Goal: Register for event/course

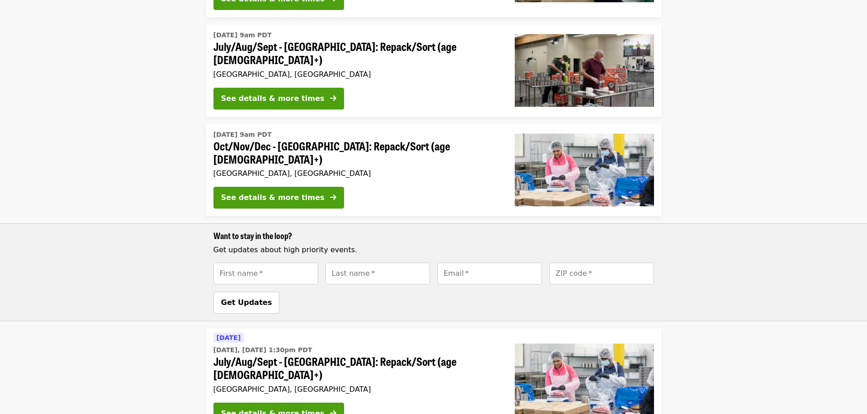
scroll to position [500, 0]
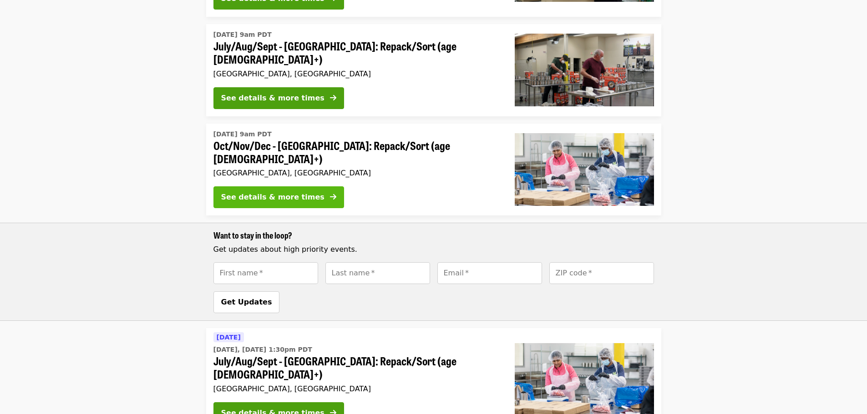
click at [275, 192] on div "See details & more times" at bounding box center [272, 197] width 103 height 11
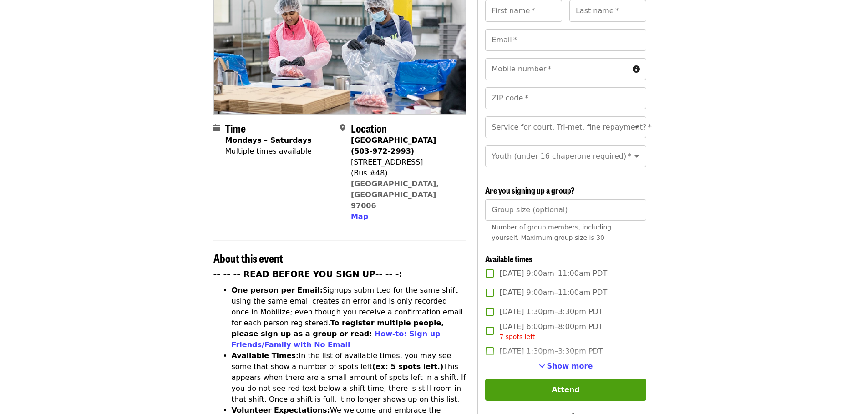
scroll to position [136, 0]
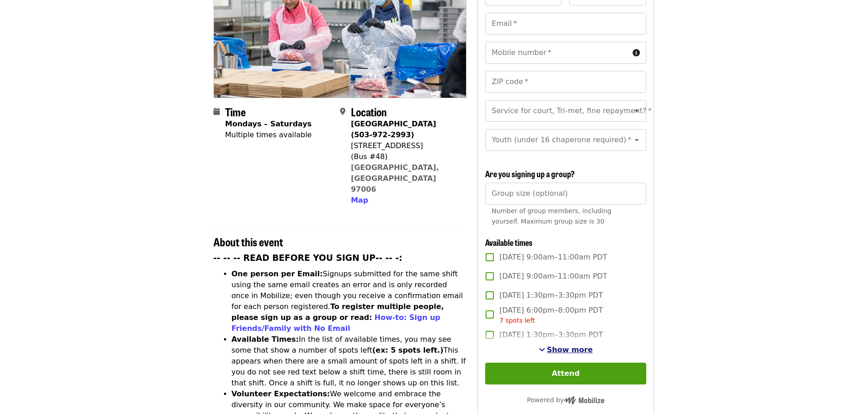
click at [560, 349] on span "Show more" at bounding box center [570, 350] width 46 height 9
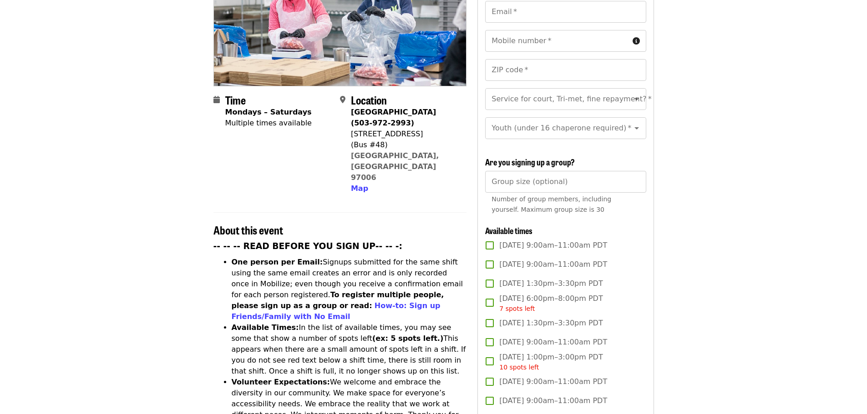
scroll to position [0, 0]
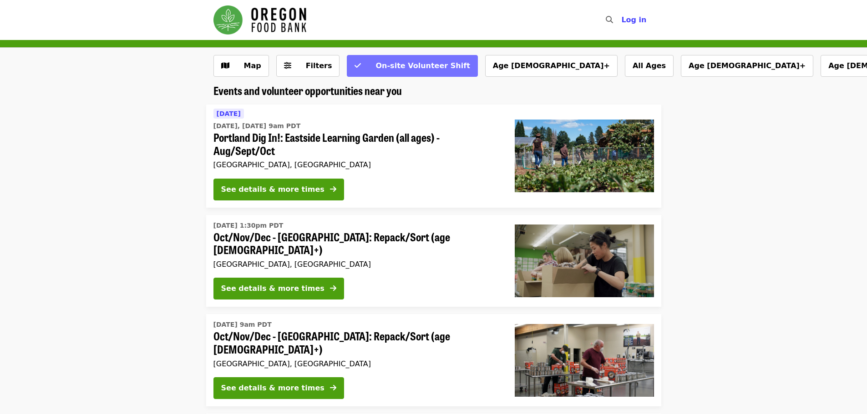
click at [415, 70] on span "On-site Volunteer Shift" at bounding box center [422, 65] width 94 height 9
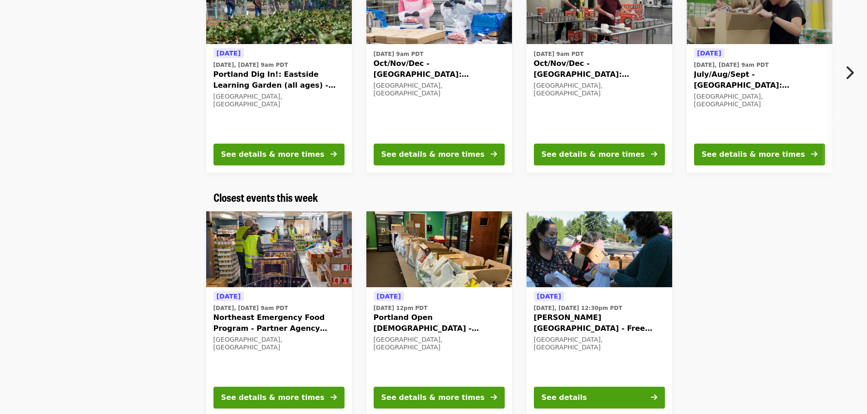
scroll to position [91, 0]
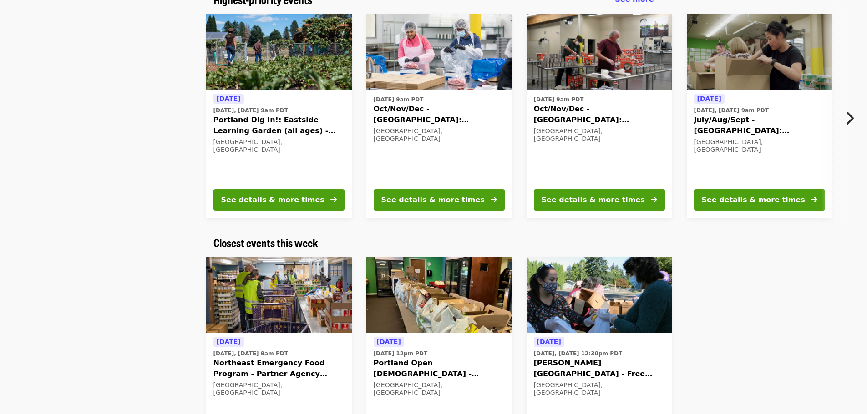
click at [849, 118] on icon "chevron-right icon" at bounding box center [848, 118] width 9 height 17
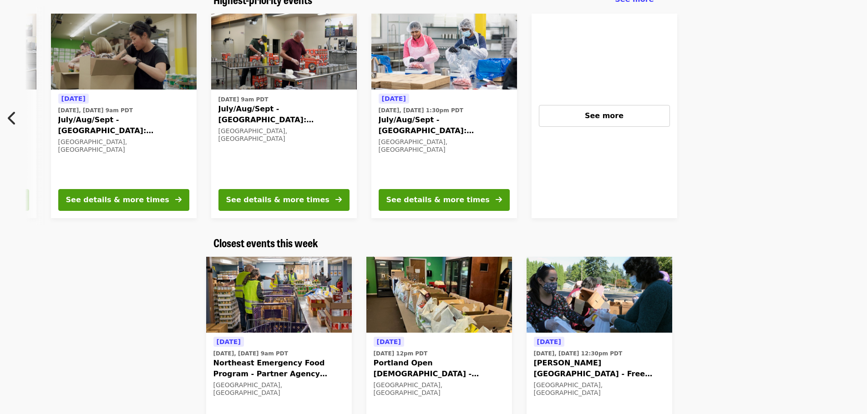
scroll to position [0, 650]
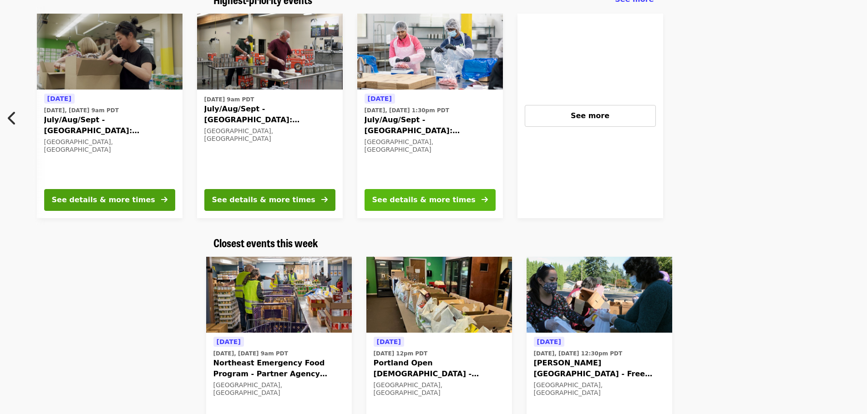
click at [425, 198] on div "See details & more times" at bounding box center [423, 200] width 103 height 11
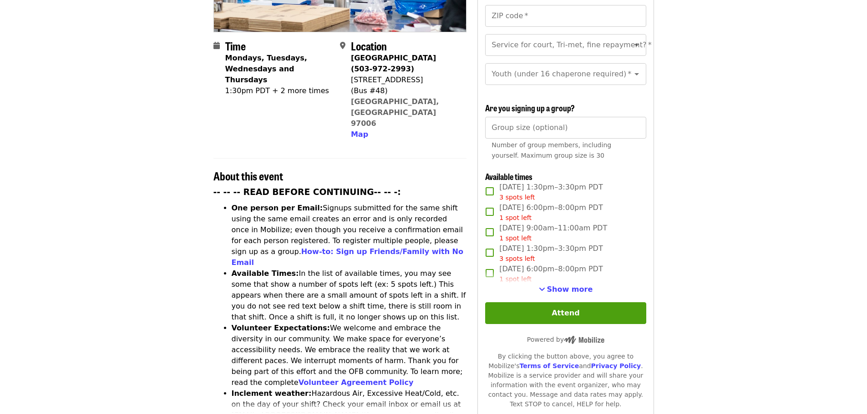
scroll to position [227, 0]
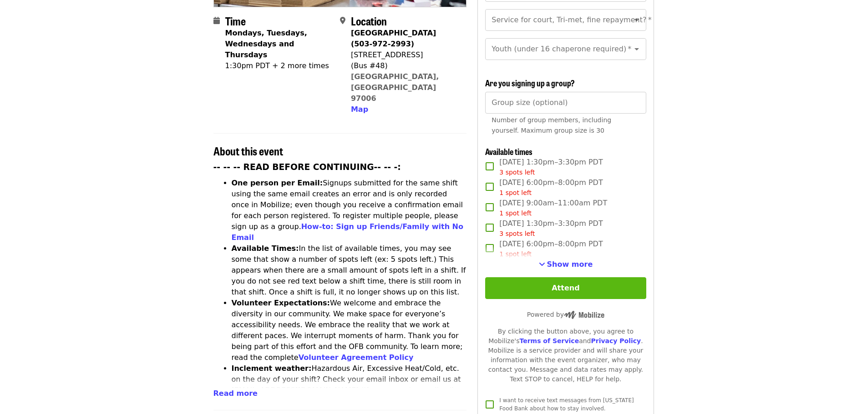
click at [549, 292] on button "Attend" at bounding box center [565, 289] width 161 height 22
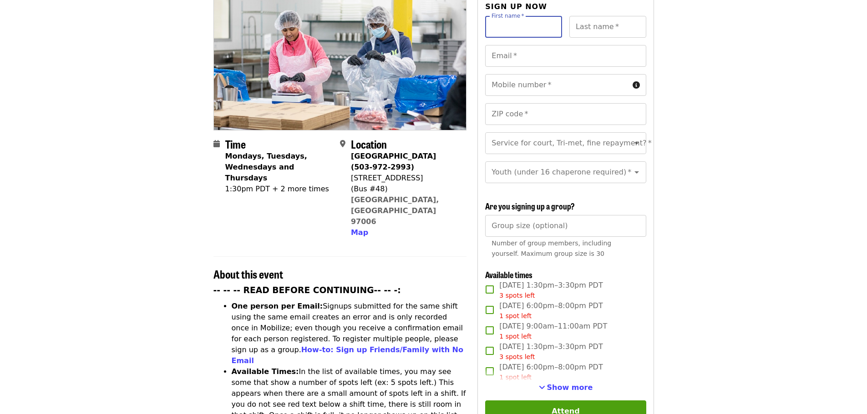
click at [759, 328] on article "July/Aug/Sept - [GEOGRAPHIC_DATA]: Repack/Sort (age [DEMOGRAPHIC_DATA]+) Highes…" at bounding box center [433, 418] width 867 height 965
click at [576, 386] on span "Show more" at bounding box center [570, 388] width 46 height 9
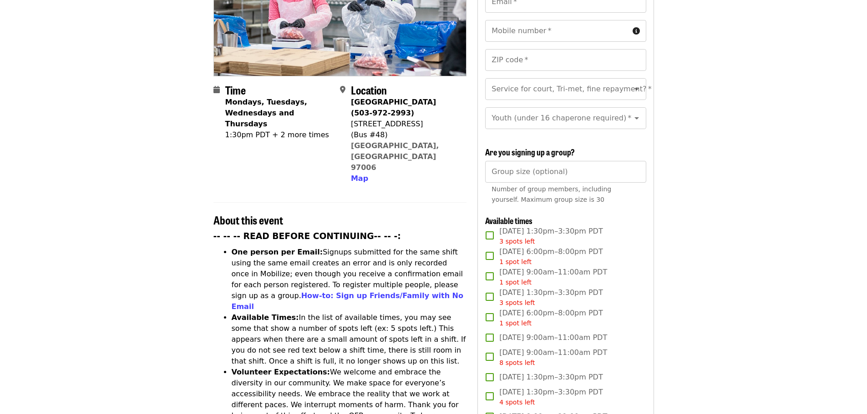
scroll to position [195, 0]
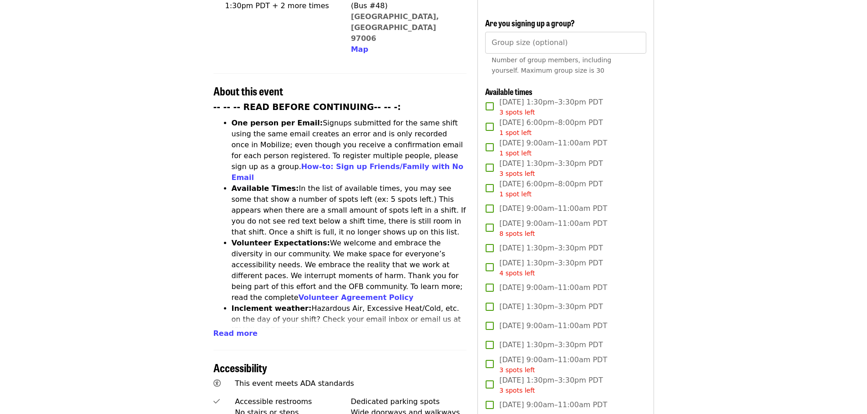
scroll to position [273, 0]
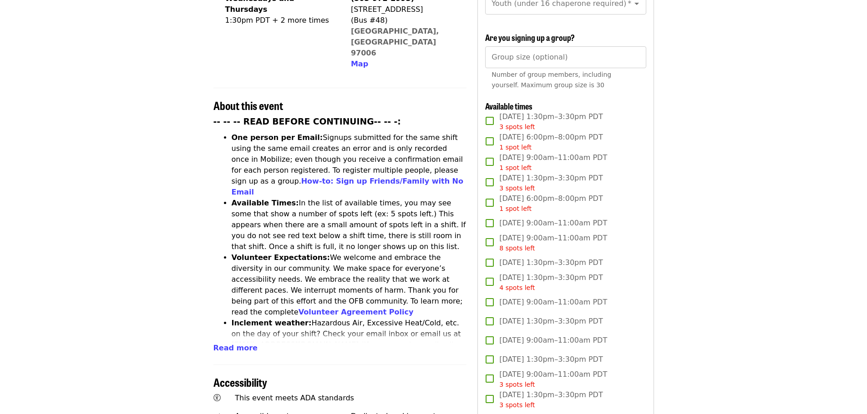
click at [684, 217] on article "July/Aug/Sept - [GEOGRAPHIC_DATA]: Repack/Sort (age [DEMOGRAPHIC_DATA]+) Highes…" at bounding box center [433, 405] width 867 height 1276
